Goal: Task Accomplishment & Management: Use online tool/utility

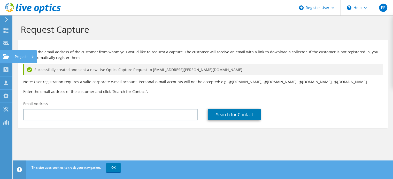
click at [5, 59] on div at bounding box center [6, 57] width 6 height 6
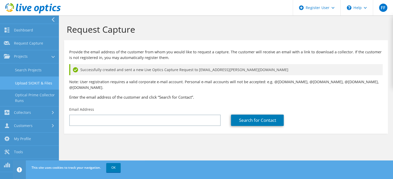
click at [30, 84] on link "Upload SIOKIT & Files" at bounding box center [29, 83] width 59 height 13
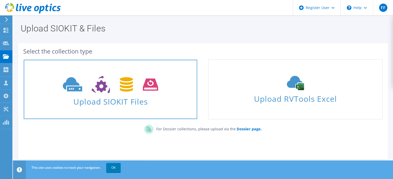
click at [122, 100] on span "Upload SIOKIT Files" at bounding box center [110, 100] width 173 height 11
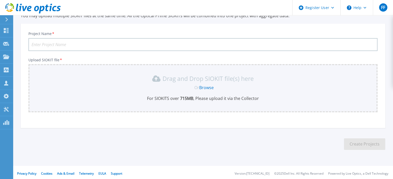
scroll to position [26, 0]
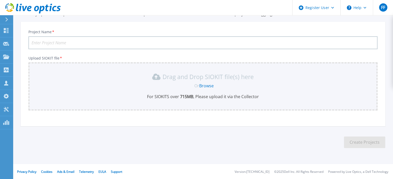
click at [85, 42] on input "Project Name *" at bounding box center [202, 42] width 349 height 13
type input "Ratti spa"
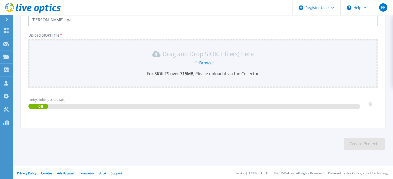
scroll to position [50, 0]
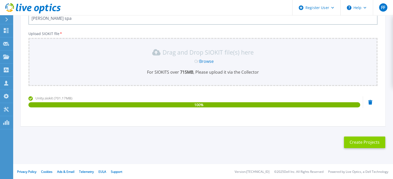
click at [362, 141] on button "Create Projects" at bounding box center [364, 143] width 41 height 12
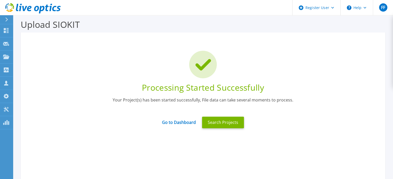
scroll to position [0, 0]
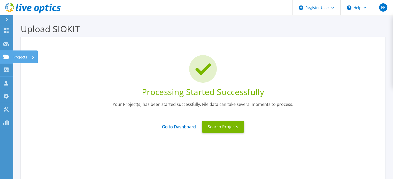
click at [5, 56] on icon at bounding box center [6, 57] width 6 height 4
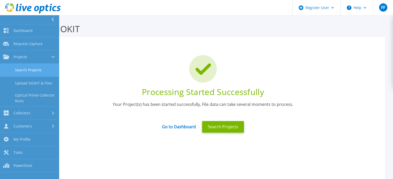
click at [17, 69] on link "Search Projects" at bounding box center [29, 70] width 59 height 13
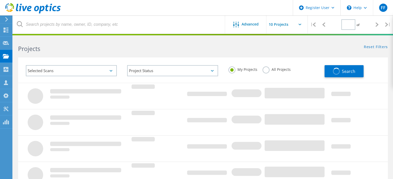
type input "1"
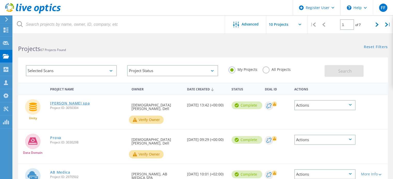
click at [61, 103] on link "[PERSON_NAME] spa" at bounding box center [69, 104] width 39 height 4
